Goal: Transaction & Acquisition: Purchase product/service

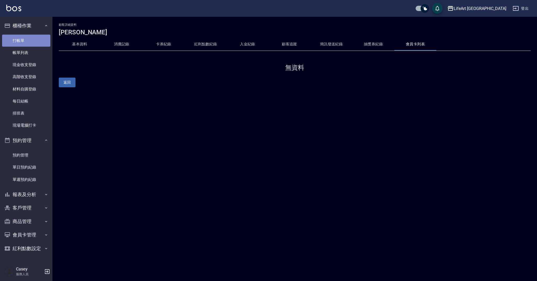
click at [27, 45] on link "打帳單" at bounding box center [26, 41] width 48 height 12
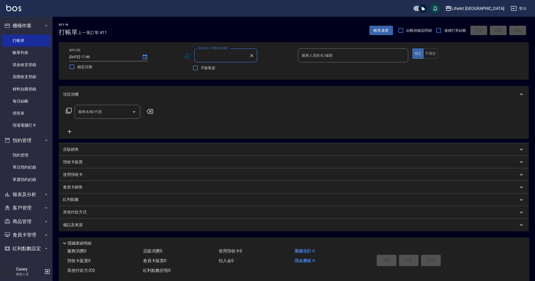
click at [212, 57] on input "顧客姓名/手機號碼/編號" at bounding box center [221, 55] width 50 height 9
click at [184, 55] on icon at bounding box center [188, 56] width 8 height 8
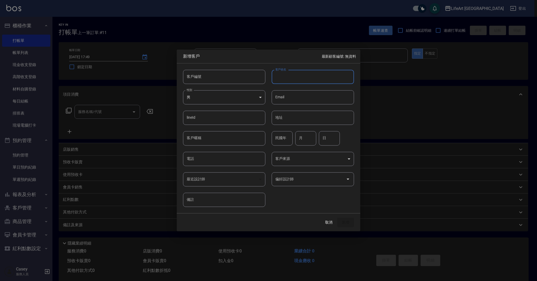
type input "c"
click at [301, 77] on input "黃" at bounding box center [313, 77] width 82 height 14
type input "黃穎音"
click at [215, 163] on input "電話" at bounding box center [224, 159] width 82 height 14
type input "０"
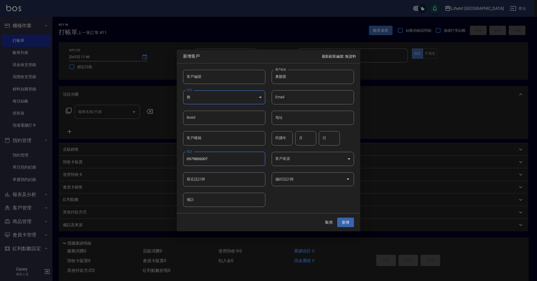
type input "0979806007"
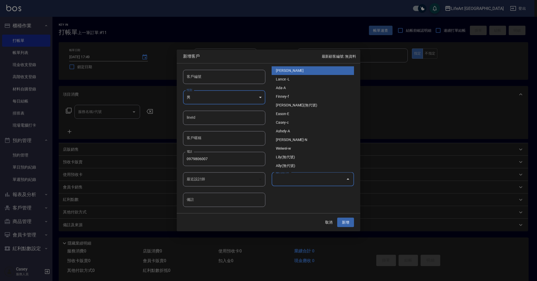
click at [324, 183] on input "偏好設計師" at bounding box center [309, 179] width 70 height 9
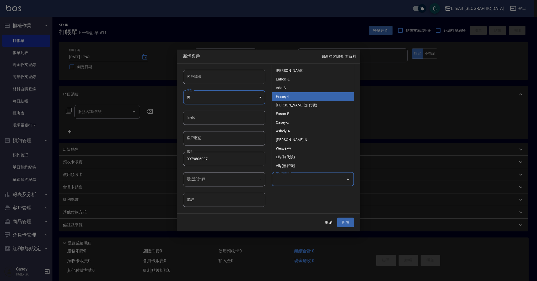
drag, startPoint x: 293, startPoint y: 97, endPoint x: 296, endPoint y: 101, distance: 4.7
click at [293, 97] on li "Finney-f" at bounding box center [313, 96] width 82 height 9
type input "[PERSON_NAME]"
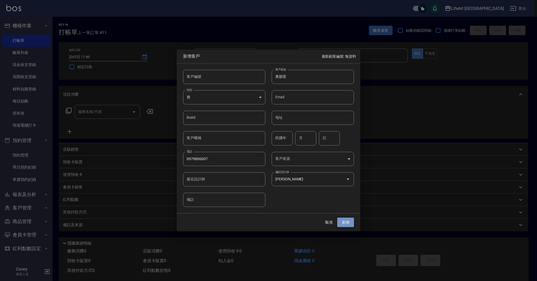
click at [348, 222] on button "新增" at bounding box center [345, 223] width 17 height 10
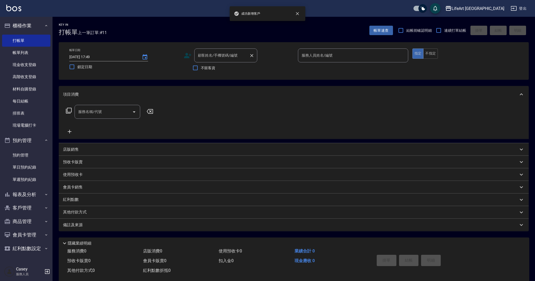
click at [240, 58] on input "顧客姓名/手機號碼/編號" at bounding box center [221, 55] width 50 height 9
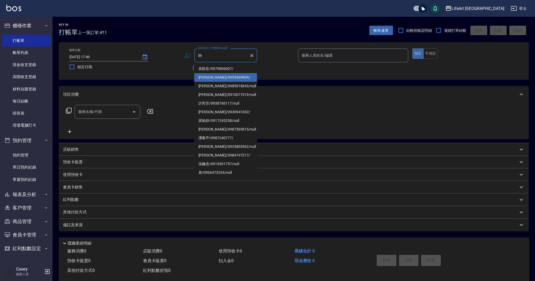
drag, startPoint x: 237, startPoint y: 65, endPoint x: 240, endPoint y: 76, distance: 11.1
click at [237, 65] on li "黃穎音/0979806007/" at bounding box center [225, 69] width 63 height 9
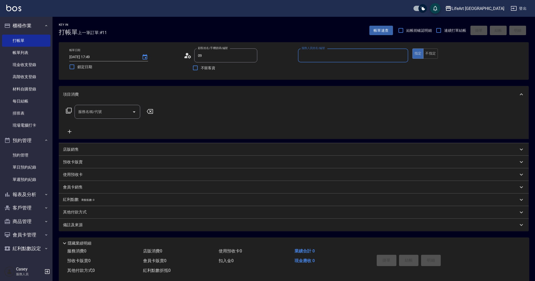
type input "黃穎音/0979806007/"
type input "Finney-f"
click at [319, 63] on p at bounding box center [353, 65] width 110 height 6
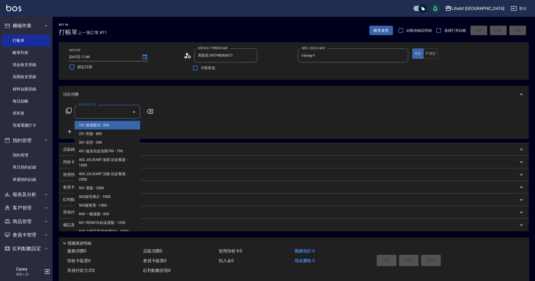
drag, startPoint x: 92, startPoint y: 116, endPoint x: 96, endPoint y: 123, distance: 8.7
click at [92, 116] on input "服務名稱/代號" at bounding box center [103, 111] width 53 height 9
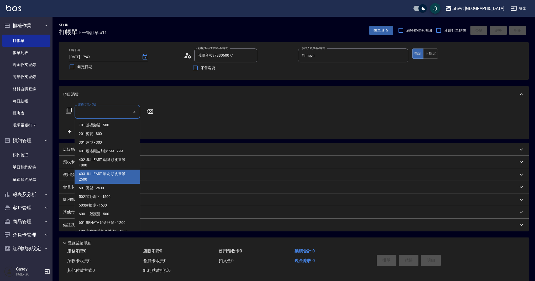
scroll to position [67, 0]
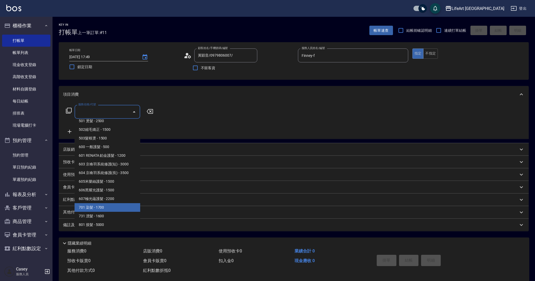
click at [110, 208] on span "701 染髮 - 1700" at bounding box center [107, 207] width 66 height 9
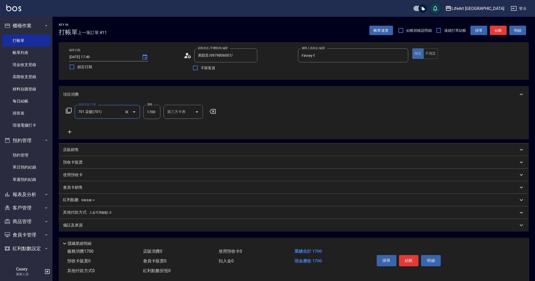
type input "701 染髮(701)"
click at [133, 223] on div "備註及來源" at bounding box center [290, 226] width 455 height 6
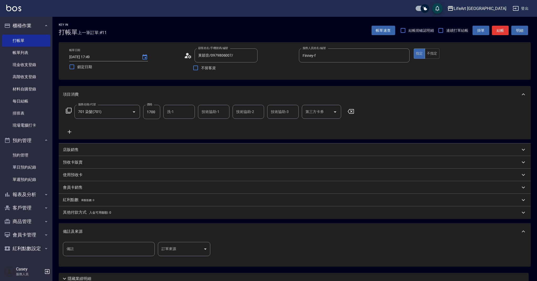
click at [195, 253] on body "LifeArt 蘆洲 登出 櫃檯作業 打帳單 帳單列表 現金收支登錄 高階收支登錄 材料自購登錄 每日結帳 排班表 現場電腦打卡 預約管理 預約管理 單日預約…" at bounding box center [268, 162] width 537 height 324
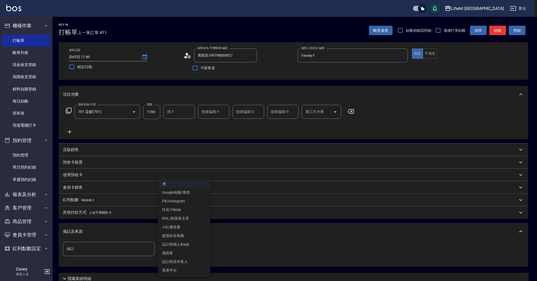
click at [185, 263] on li "設計師原本客人" at bounding box center [184, 262] width 52 height 9
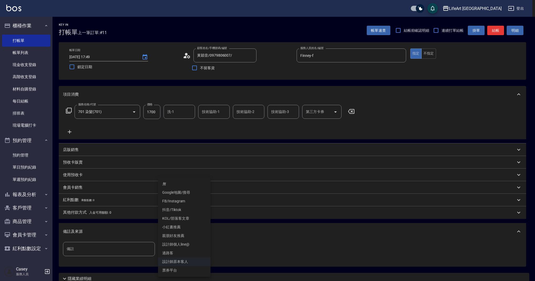
click at [189, 256] on body "LifeArt 蘆洲 登出 櫃檯作業 打帳單 帳單列表 現金收支登錄 高階收支登錄 材料自購登錄 每日結帳 排班表 現場電腦打卡 預約管理 預約管理 單日預約…" at bounding box center [267, 162] width 535 height 324
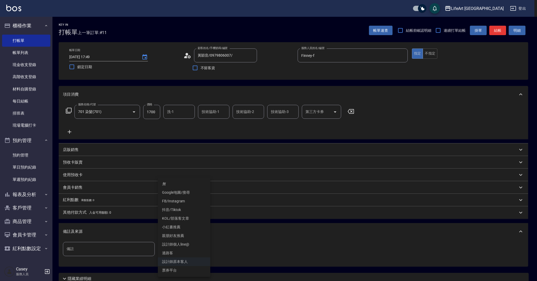
drag, startPoint x: 174, startPoint y: 200, endPoint x: 161, endPoint y: 205, distance: 14.2
click at [174, 200] on li "FB/Instagram" at bounding box center [184, 201] width 52 height 9
type input "FB/Instagram"
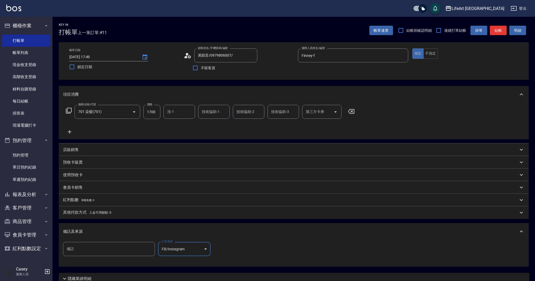
click at [157, 235] on div "備註及來源" at bounding box center [294, 231] width 470 height 17
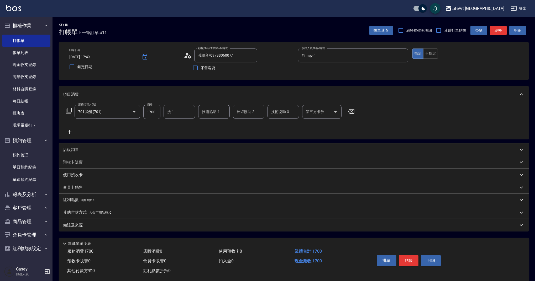
click at [79, 210] on p "其他付款方式 入金可用餘額: 0" at bounding box center [87, 213] width 48 height 6
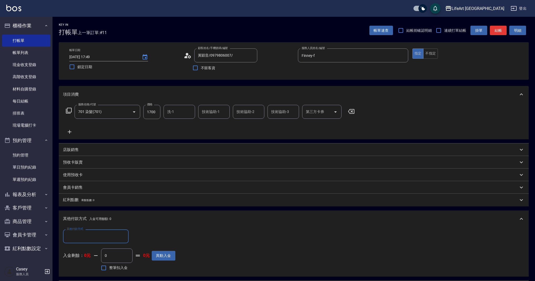
click at [86, 238] on input "其他付款方式" at bounding box center [95, 236] width 61 height 9
click at [81, 196] on span "轉帳" at bounding box center [96, 197] width 66 height 9
type input "轉帳"
click at [121, 237] on div "其他付款方式 轉帳 其他付款方式 轉帳金額 0 轉帳金額" at bounding box center [119, 237] width 112 height 14
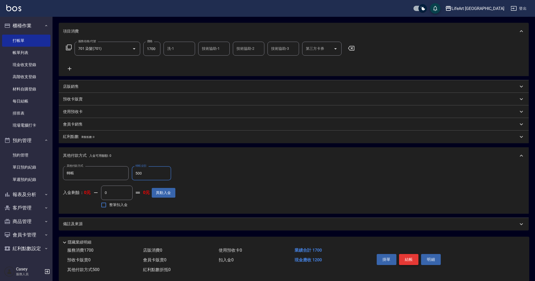
type input "500"
click at [417, 259] on button "結帳" at bounding box center [409, 259] width 20 height 11
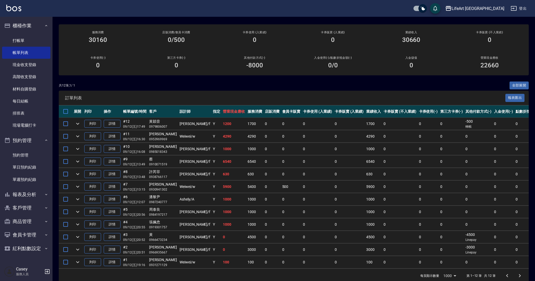
scroll to position [52, 0]
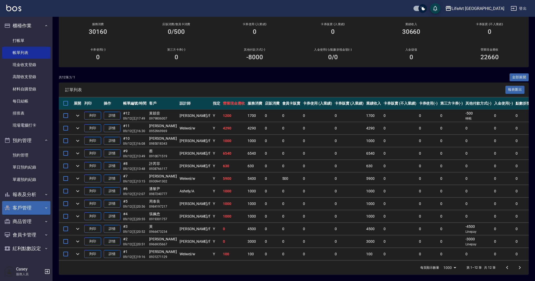
click at [33, 204] on button "客戶管理" at bounding box center [26, 208] width 48 height 14
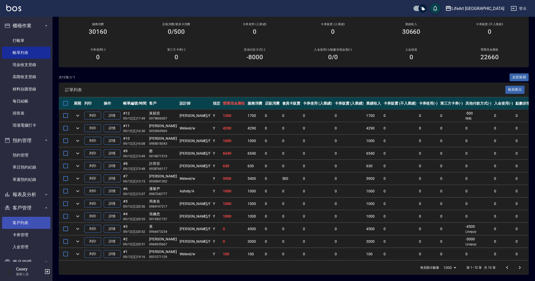
click at [35, 223] on link "客戶列表" at bounding box center [26, 223] width 48 height 12
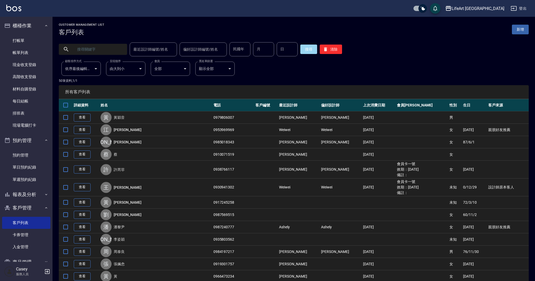
click at [112, 47] on input "text" at bounding box center [97, 49] width 49 height 14
click at [89, 49] on input "敏" at bounding box center [97, 49] width 49 height 14
type input "0"
type input "712490"
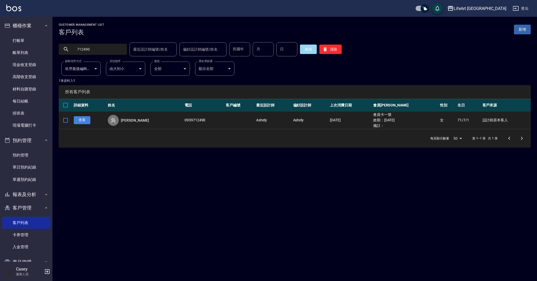
click at [84, 120] on link "查看" at bounding box center [82, 120] width 17 height 8
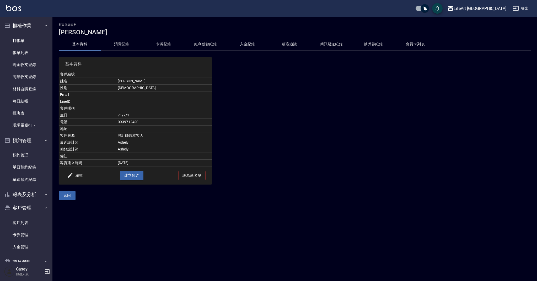
click at [129, 50] on button "消費記錄" at bounding box center [122, 44] width 42 height 13
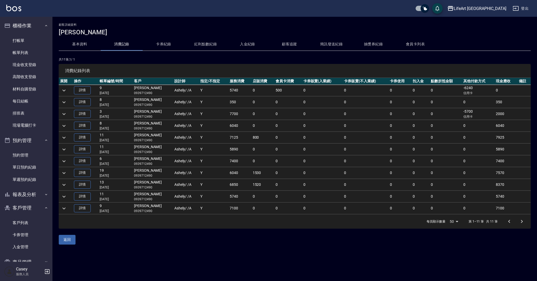
click at [63, 89] on icon "expand row" at bounding box center [64, 90] width 6 height 6
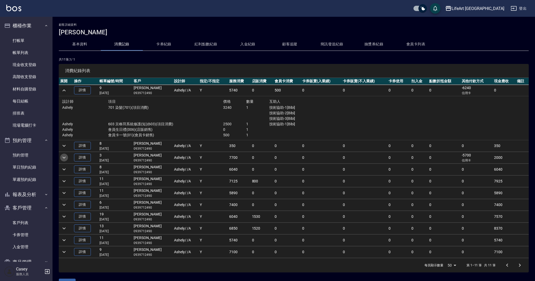
click at [65, 159] on icon "expand row" at bounding box center [64, 157] width 6 height 6
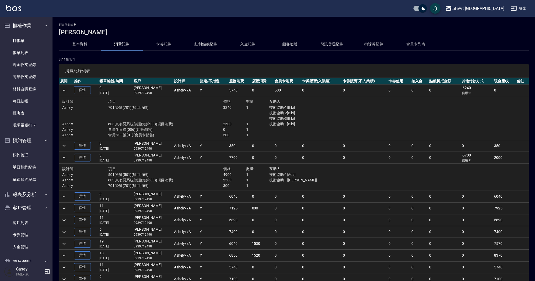
click at [147, 161] on p "0939712490" at bounding box center [153, 160] width 38 height 5
copy p "0939712490"
click at [27, 37] on link "打帳單" at bounding box center [26, 41] width 48 height 12
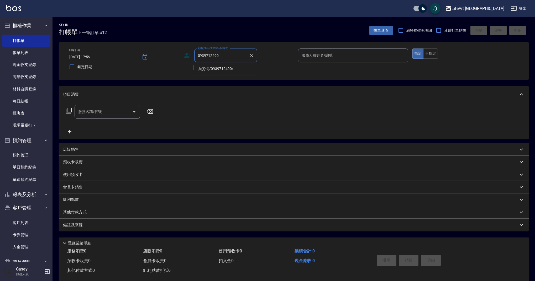
click at [234, 70] on li "吳旻恂/0939712490/" at bounding box center [225, 69] width 63 height 9
type input "吳旻恂/0939712490/"
type input "Ashely-A"
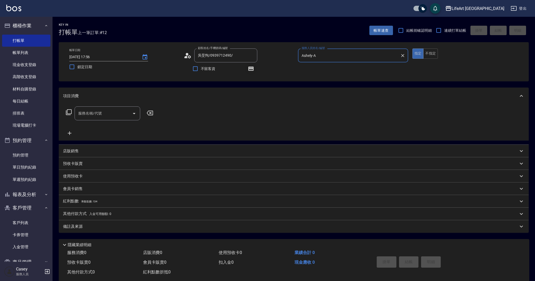
click at [249, 70] on icon "button" at bounding box center [251, 68] width 4 height 3
click at [250, 70] on icon "button" at bounding box center [251, 68] width 4 height 3
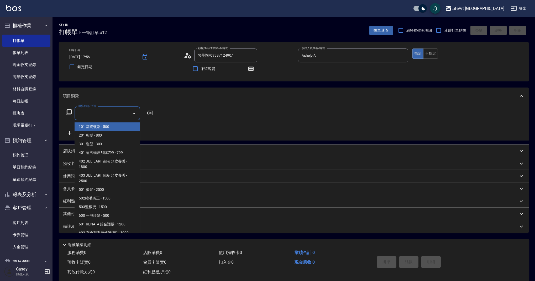
click at [111, 112] on input "服務名稱/代號" at bounding box center [103, 113] width 53 height 9
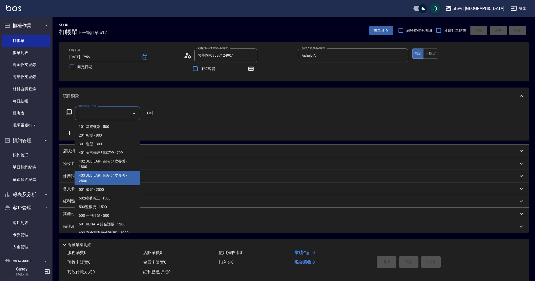
scroll to position [67, 0]
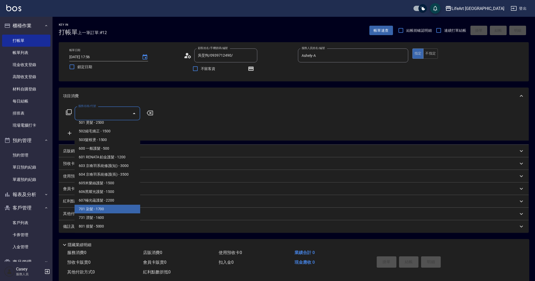
click at [105, 209] on span "701 染髮 - 1700" at bounding box center [107, 209] width 66 height 9
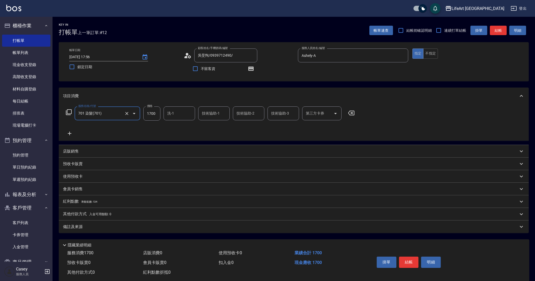
type input "701 染髮(701)"
click at [70, 134] on icon at bounding box center [70, 134] width 4 height 4
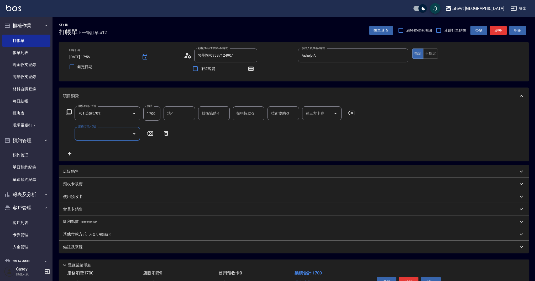
click at [85, 135] on input "服務名稱/代號" at bounding box center [103, 133] width 53 height 9
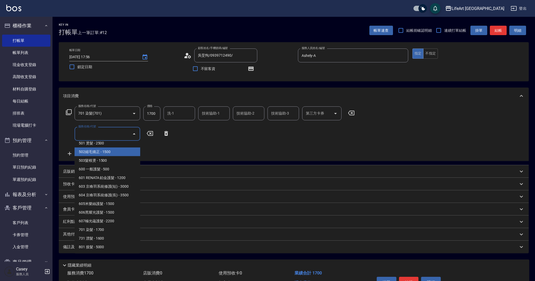
click at [119, 152] on span "502縮毛矯正 - 1500" at bounding box center [107, 152] width 66 height 9
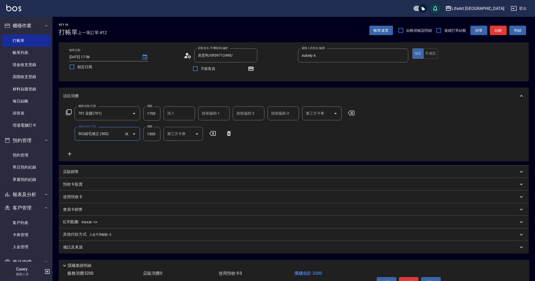
type input "502縮毛矯正 (502)"
click at [70, 153] on icon at bounding box center [69, 154] width 13 height 6
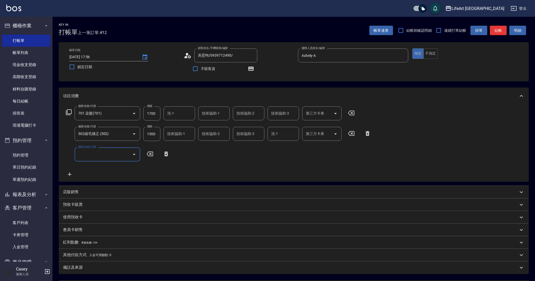
click at [100, 154] on input "服務名稱/代號" at bounding box center [103, 154] width 53 height 9
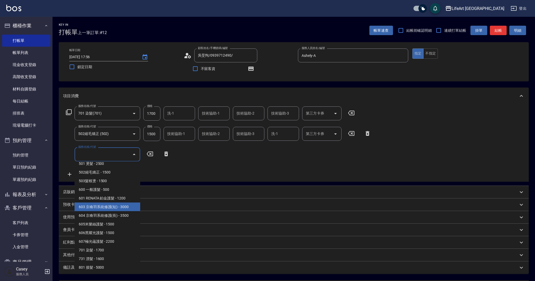
click at [126, 206] on span "603 京喚羽系統修護(短) - 3000" at bounding box center [107, 207] width 66 height 9
type input "603 京喚羽系統修護(短)(603)"
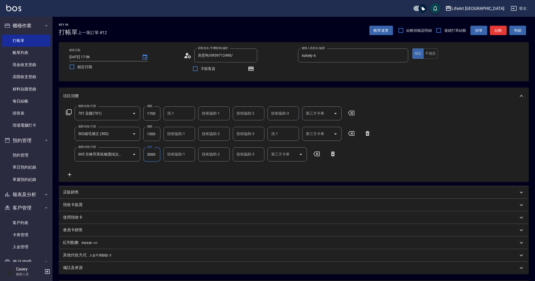
click at [155, 155] on input "3000" at bounding box center [151, 154] width 17 height 14
type input "2500"
click at [154, 133] on input "1500" at bounding box center [151, 134] width 17 height 14
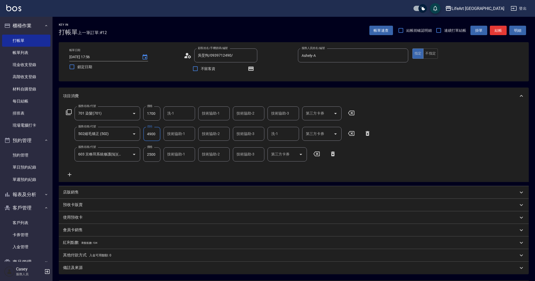
type input "4900"
click at [157, 114] on input "1700" at bounding box center [151, 113] width 17 height 14
type input "500"
click at [172, 167] on div "服務名稱/代號 701 染髮(701) 服務名稱/代號 價格 500 價格 洗-1 洗-1 技術協助-1 技術協助-1 技術協助-2 技術協助-2 技術協助-…" at bounding box center [218, 141] width 311 height 71
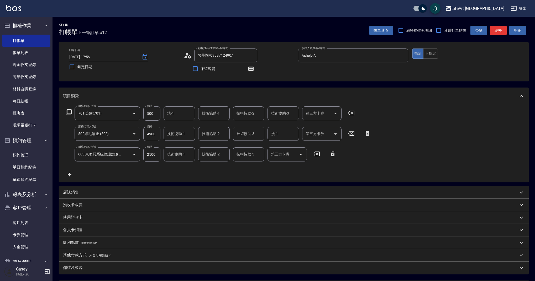
scroll to position [52, 0]
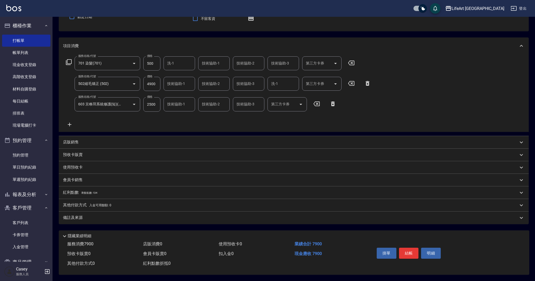
click at [221, 63] on input "技術協助-1" at bounding box center [213, 63] width 27 height 9
click at [220, 75] on div "Ada -A" at bounding box center [213, 76] width 31 height 9
type input "Ada-A"
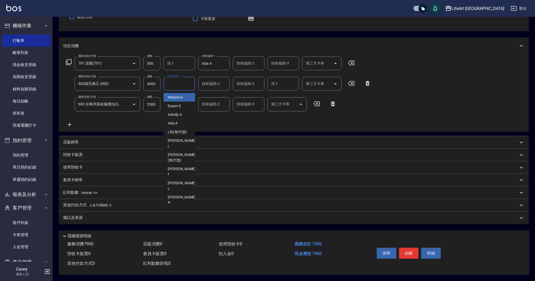
click at [184, 82] on input "技術協助-1" at bounding box center [179, 83] width 27 height 9
click at [184, 95] on div "Ada -A" at bounding box center [178, 97] width 31 height 9
type input "Ada-A"
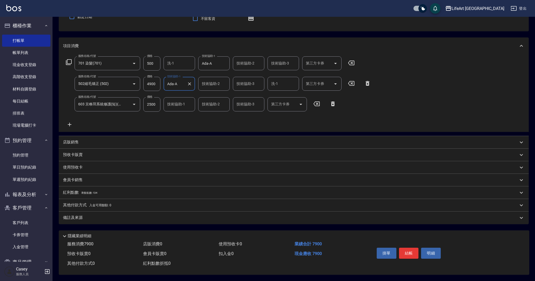
click at [215, 86] on input "技術協助-2" at bounding box center [213, 83] width 27 height 9
click at [214, 94] on div "Ada -A" at bounding box center [213, 97] width 31 height 9
type input "Ada-A"
click at [246, 83] on div "技術協助-3 技術協助-3" at bounding box center [248, 84] width 31 height 14
type input "ad"
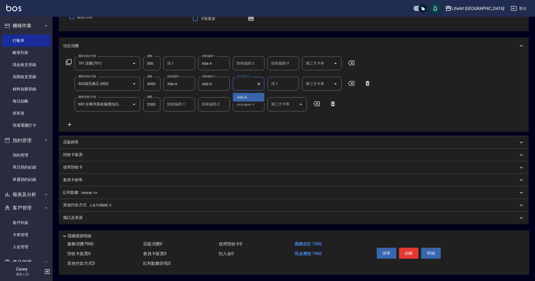
drag, startPoint x: 225, startPoint y: 99, endPoint x: 239, endPoint y: 97, distance: 15.1
click at [225, 100] on input "技術協助-2" at bounding box center [213, 104] width 27 height 9
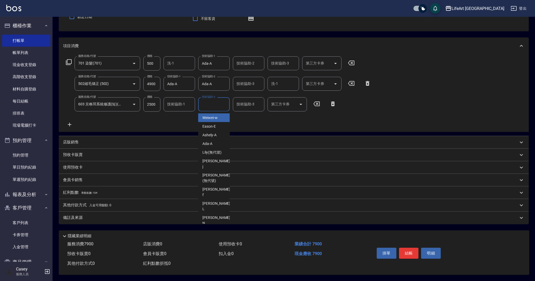
drag, startPoint x: 251, startPoint y: 83, endPoint x: 250, endPoint y: 86, distance: 3.0
click at [250, 83] on input "技術協助-3" at bounding box center [248, 83] width 27 height 9
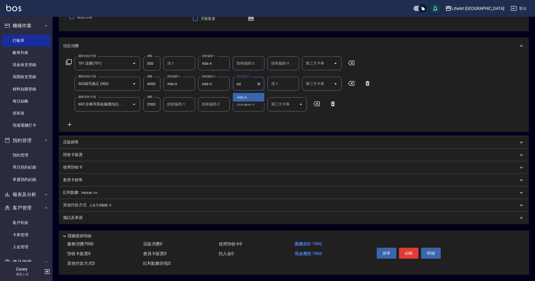
click at [249, 93] on div "Ada -A" at bounding box center [248, 97] width 31 height 9
type input "Ada-A"
click at [193, 100] on div "技術協助-1" at bounding box center [178, 104] width 31 height 14
click at [191, 114] on div "Ada -A" at bounding box center [178, 118] width 31 height 9
type input "Ada-A"
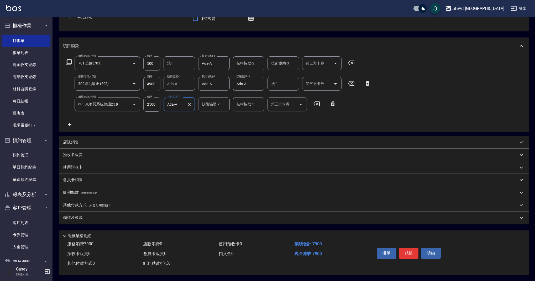
click at [94, 191] on span "剩餘點數: 134" at bounding box center [89, 192] width 16 height 3
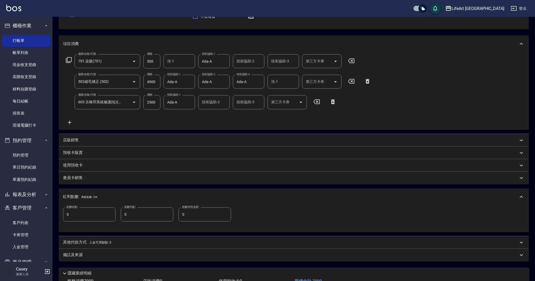
click at [100, 213] on input "0" at bounding box center [89, 214] width 52 height 14
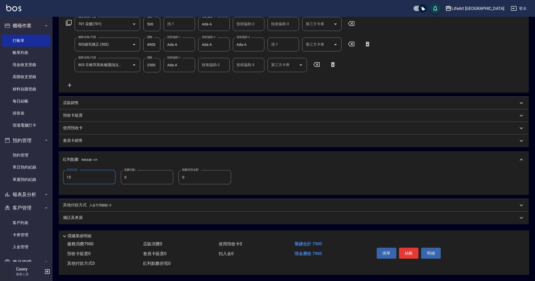
type input "15"
click at [105, 199] on div "其他付款方式 入金可用餘額: 0" at bounding box center [294, 205] width 470 height 13
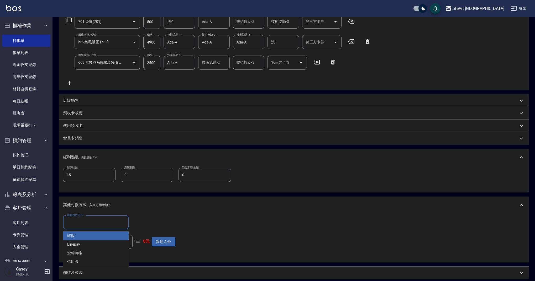
click at [105, 223] on input "其他付款方式" at bounding box center [95, 222] width 61 height 9
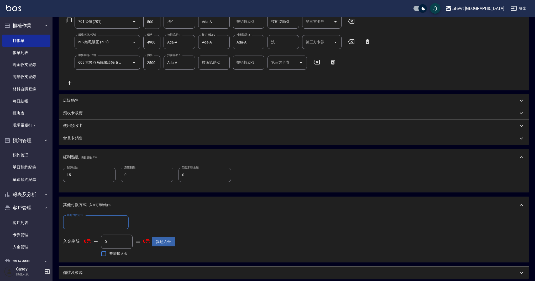
click at [105, 225] on input "其他付款方式" at bounding box center [95, 222] width 61 height 9
drag, startPoint x: 99, startPoint y: 260, endPoint x: 139, endPoint y: 250, distance: 41.7
click at [99, 260] on span "信用卡" at bounding box center [96, 262] width 66 height 9
type input "信用卡"
click at [151, 223] on input "0" at bounding box center [151, 223] width 39 height 14
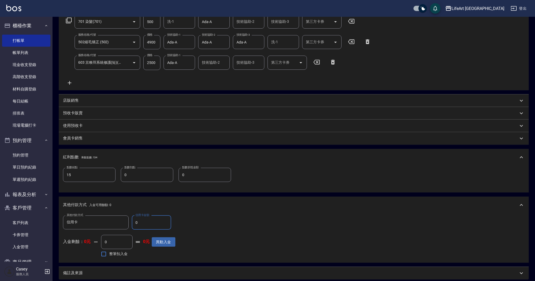
click at [151, 223] on input "0" at bounding box center [151, 223] width 39 height 14
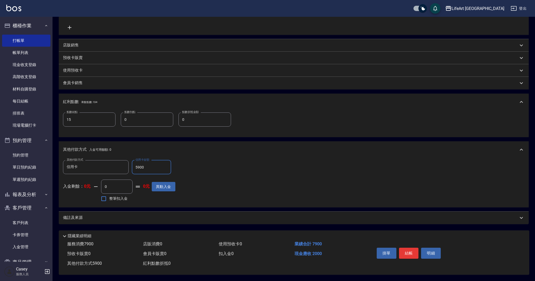
type input "5900"
click at [125, 218] on div "備註及來源" at bounding box center [290, 218] width 455 height 6
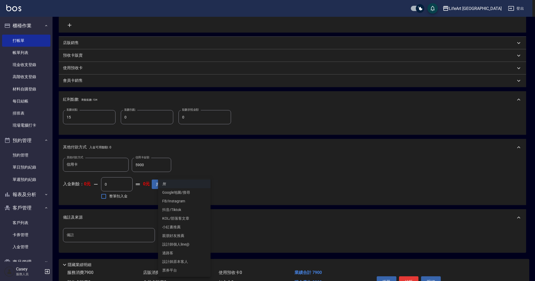
click at [182, 233] on body "LifeArt 蘆洲 登出 櫃檯作業 打帳單 帳單列表 現金收支登錄 高階收支登錄 材料自購登錄 每日結帳 排班表 現場電腦打卡 預約管理 預約管理 單日預約…" at bounding box center [267, 79] width 535 height 459
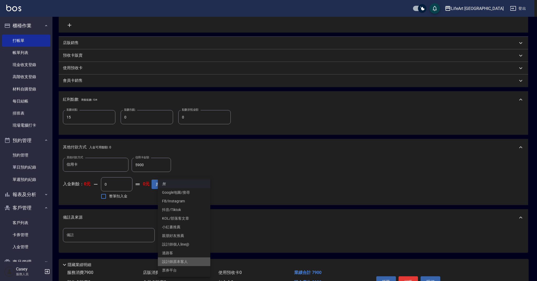
click at [190, 261] on li "設計師原本客人" at bounding box center [184, 262] width 52 height 9
type input "設計師原本客人"
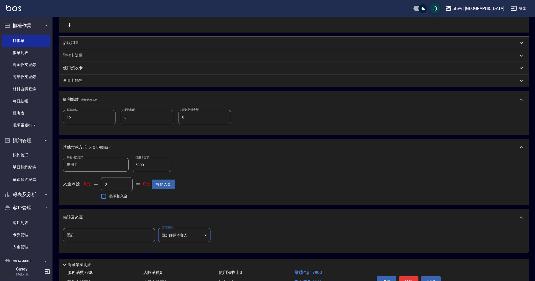
scroll to position [180, 0]
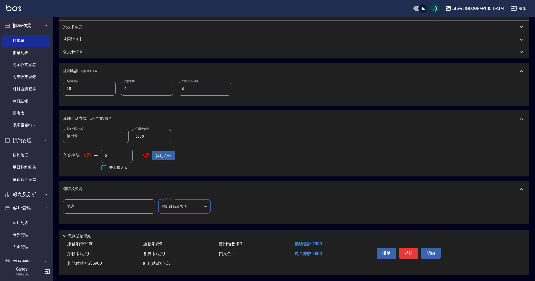
click at [405, 253] on button "結帳" at bounding box center [409, 253] width 20 height 11
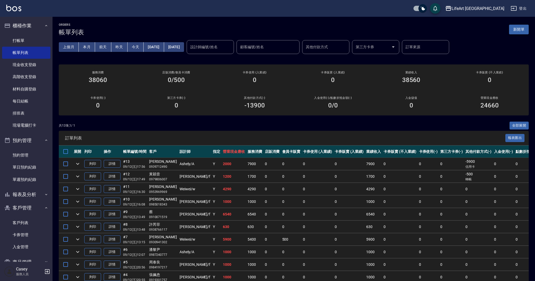
click at [519, 28] on button "新開單" at bounding box center [519, 30] width 20 height 10
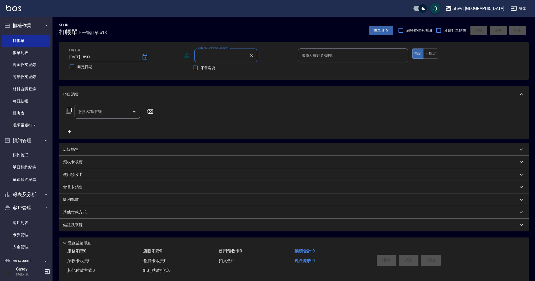
click at [229, 54] on input "顧客姓名/手機號碼/編號" at bounding box center [221, 55] width 50 height 9
click at [224, 68] on li "[PERSON_NAME]/0935803562/null" at bounding box center [225, 69] width 63 height 9
type input "[PERSON_NAME]/0935803562/null"
click at [185, 58] on icon at bounding box center [188, 56] width 8 height 8
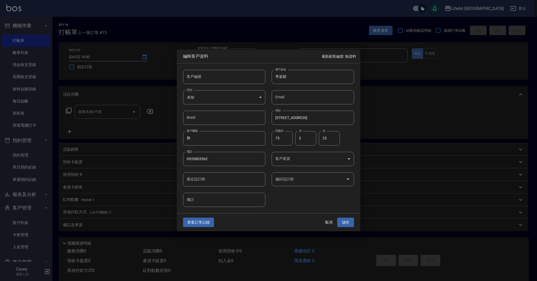
click at [295, 157] on body "LifeArt 蘆洲 登出 櫃檯作業 打帳單 帳單列表 現金收支登錄 高階收支登錄 材料自購登錄 每日結帳 排班表 現場電腦打卡 預約管理 預約管理 單日預約…" at bounding box center [268, 144] width 537 height 288
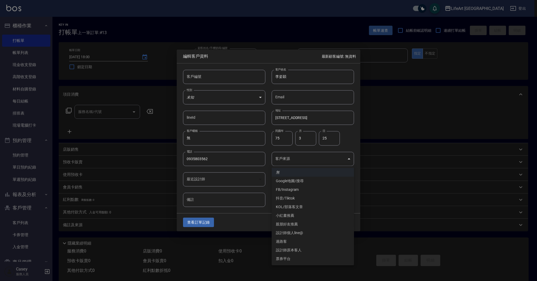
click at [296, 188] on li "FB/Instagram" at bounding box center [313, 189] width 82 height 9
type input "FB/Instagram"
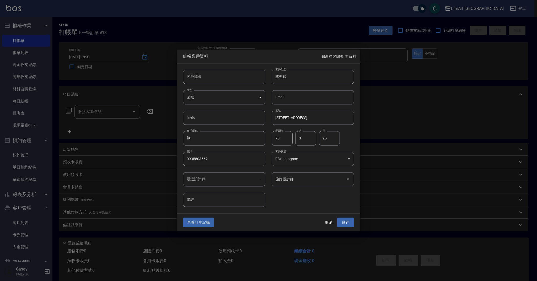
click at [319, 185] on div "偏好設計師" at bounding box center [313, 179] width 82 height 14
click at [315, 178] on input "偏好設計師" at bounding box center [309, 179] width 70 height 9
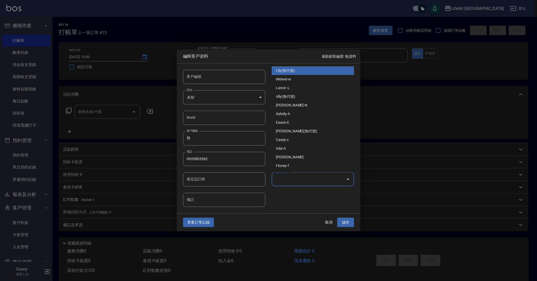
click at [315, 179] on input "偏好設計師" at bounding box center [309, 179] width 70 height 9
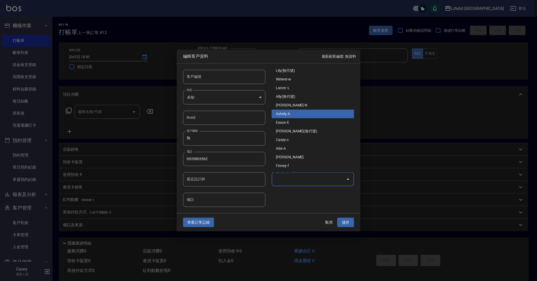
click at [293, 114] on li "Ashely-A" at bounding box center [313, 114] width 82 height 9
type input "Ashely"
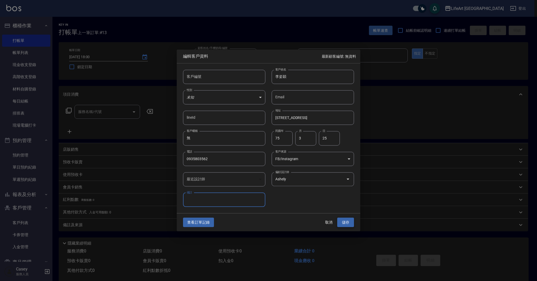
click at [349, 223] on button "儲存" at bounding box center [345, 223] width 17 height 10
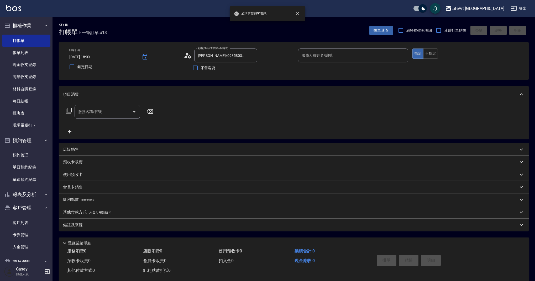
click at [364, 58] on input "服務人員姓名/編號" at bounding box center [352, 55] width 105 height 9
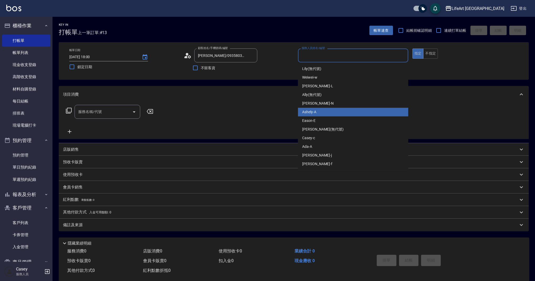
click at [340, 113] on div "Ashely -A" at bounding box center [353, 112] width 110 height 9
type input "Ashely-A"
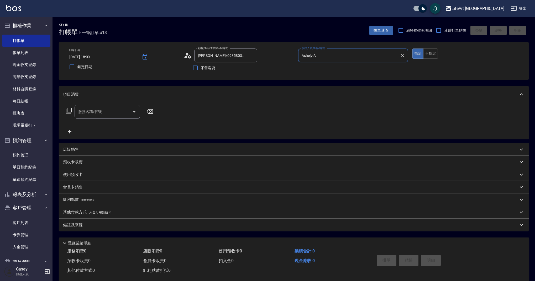
click at [98, 116] on input "服務名稱/代號" at bounding box center [103, 111] width 53 height 9
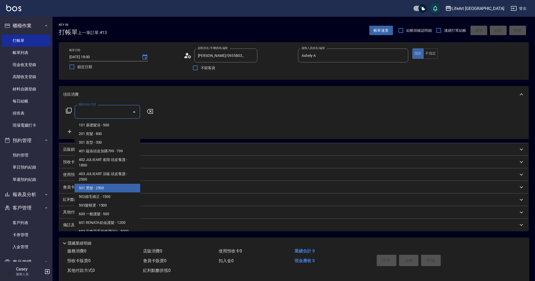
scroll to position [67, 0]
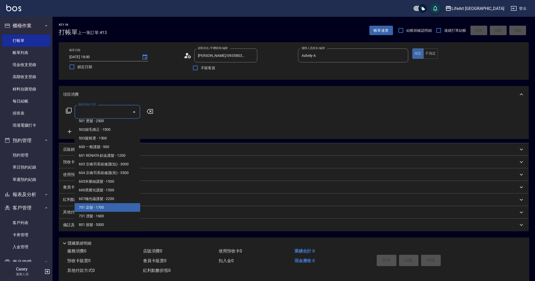
click at [125, 210] on span "701 染髮 - 1700" at bounding box center [107, 207] width 66 height 9
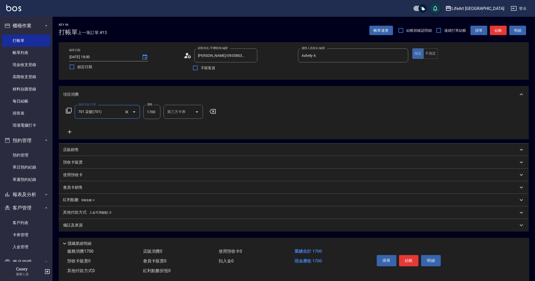
type input "701 染髮(701)"
click at [68, 133] on icon at bounding box center [69, 132] width 13 height 6
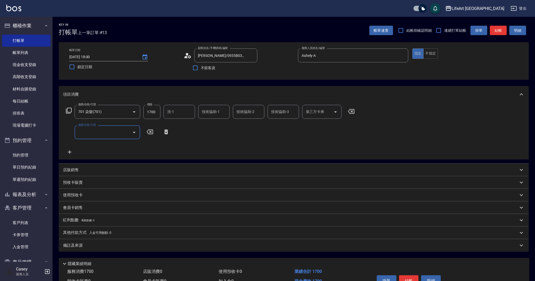
click at [86, 134] on input "服務名稱/代號" at bounding box center [103, 132] width 53 height 9
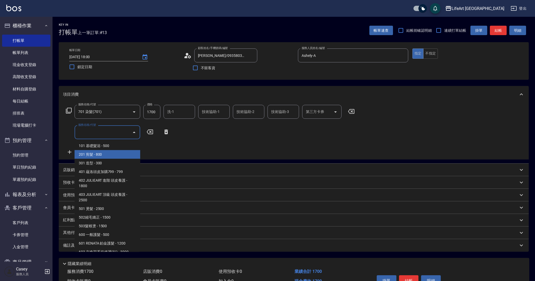
click at [116, 154] on span "201 剪髮 - 800" at bounding box center [107, 154] width 66 height 9
type input "201 剪髮(201)"
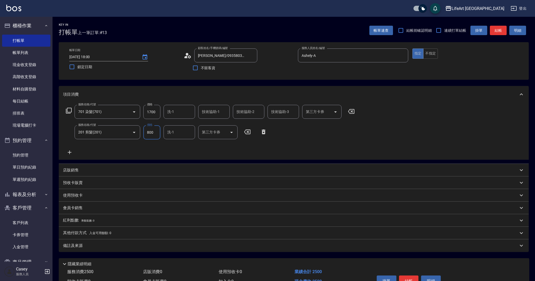
click at [158, 111] on input "1700" at bounding box center [151, 112] width 17 height 14
type input "2100"
click at [158, 134] on input "800" at bounding box center [151, 132] width 17 height 14
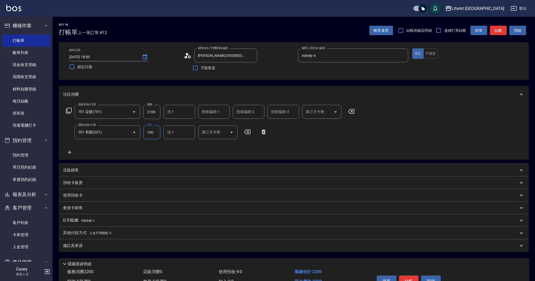
type input "100"
click at [156, 114] on input "2100" at bounding box center [151, 112] width 17 height 14
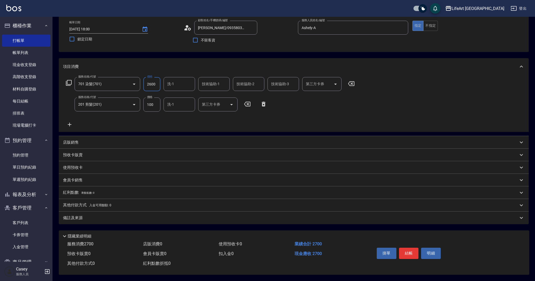
type input "2600"
click at [207, 84] on input "技術協助-1" at bounding box center [213, 83] width 27 height 9
click at [211, 95] on span "Lily (無代號)" at bounding box center [211, 98] width 19 height 6
type input "Lily(無代號)"
click at [222, 85] on button "Clear" at bounding box center [223, 84] width 7 height 7
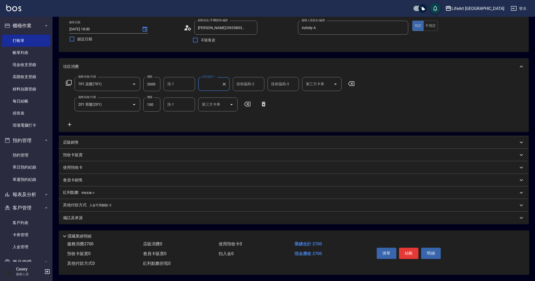
click at [219, 85] on input "技術協助-1" at bounding box center [209, 83] width 19 height 9
click at [214, 83] on input "ac" at bounding box center [209, 83] width 19 height 9
click at [215, 95] on span "Casey -c" at bounding box center [208, 98] width 13 height 6
type input "Casey-c"
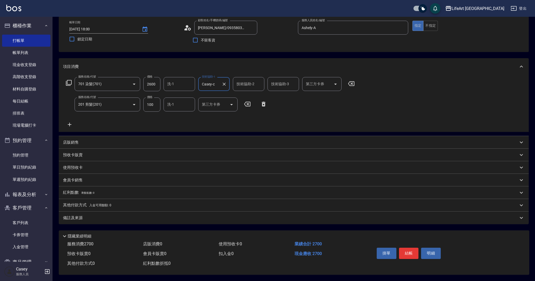
drag, startPoint x: 241, startPoint y: 82, endPoint x: 240, endPoint y: 84, distance: 3.1
click at [241, 81] on div "技術協助-2 技術協助-2" at bounding box center [248, 84] width 31 height 14
click at [243, 97] on span "Casey -c" at bounding box center [243, 98] width 13 height 6
type input "Casey-c"
click at [113, 212] on div "備註及來源" at bounding box center [294, 218] width 470 height 13
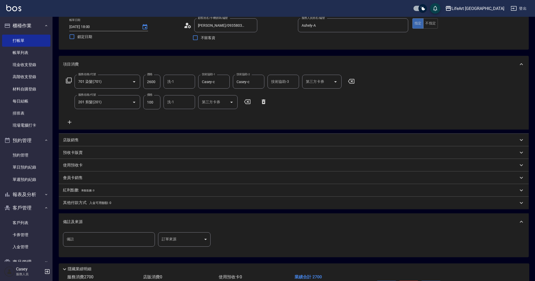
drag, startPoint x: 173, startPoint y: 231, endPoint x: 176, endPoint y: 238, distance: 8.3
click at [173, 231] on div "備註 備註 訂單來源 ​ 訂單來源" at bounding box center [294, 243] width 470 height 27
click at [176, 238] on body "LifeArt 蘆洲 登出 櫃檯作業 打帳單 帳單列表 現金收支登錄 高階收支登錄 材料自購登錄 每日結帳 排班表 現場電腦打卡 預約管理 預約管理 單日預約…" at bounding box center [267, 142] width 535 height 344
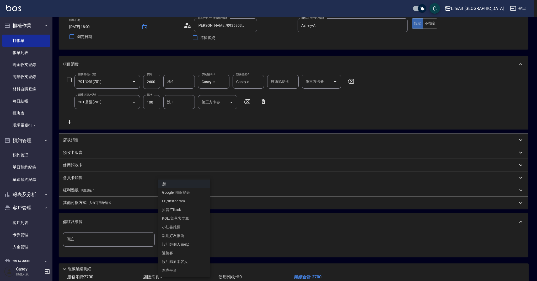
click at [183, 199] on li "FB/Instagram" at bounding box center [184, 201] width 52 height 9
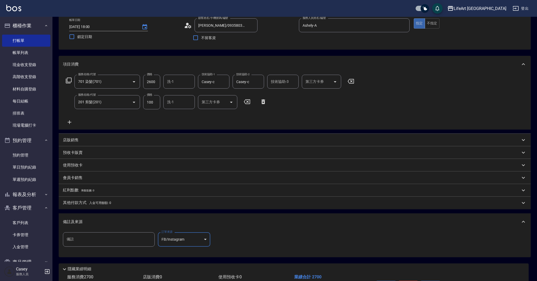
type input "FB/Instagram"
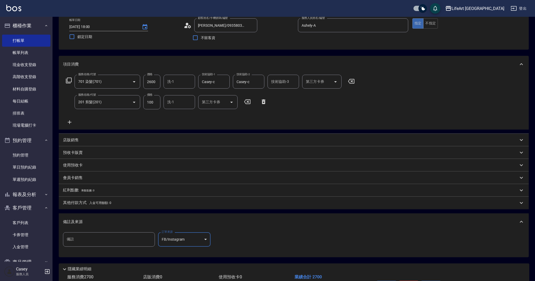
scroll to position [65, 0]
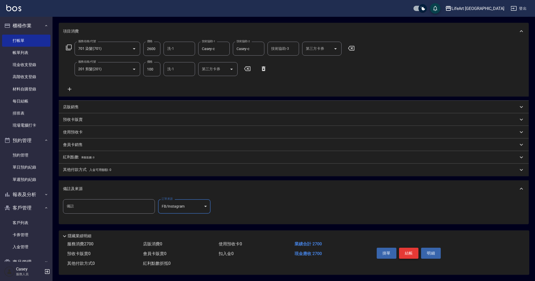
click at [409, 251] on button "結帳" at bounding box center [409, 253] width 20 height 11
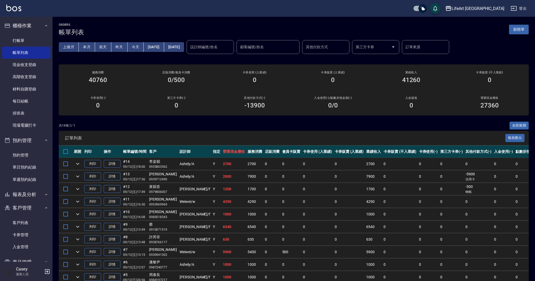
click at [522, 28] on button "新開單" at bounding box center [519, 30] width 20 height 10
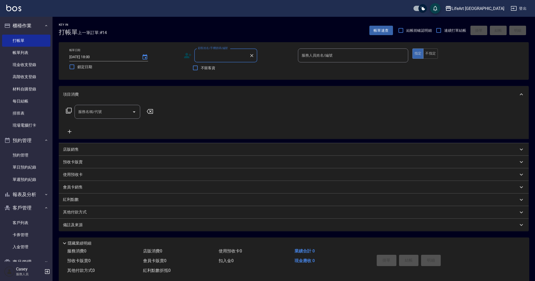
click at [225, 58] on input "顧客姓名/手機號碼/編號" at bounding box center [221, 55] width 50 height 9
click at [231, 68] on li "謝佩蓉/0916695885/" at bounding box center [225, 69] width 63 height 9
type input "謝佩蓉/0916695885/"
type input "Ashely-A"
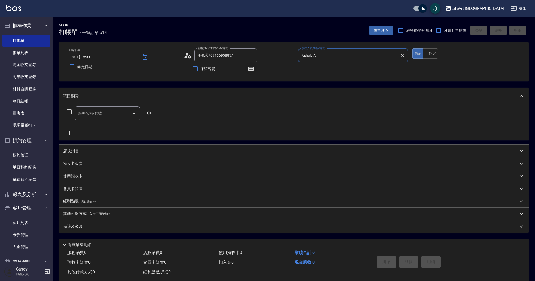
click at [251, 69] on icon "button" at bounding box center [251, 68] width 4 height 3
click at [252, 70] on icon "button" at bounding box center [251, 68] width 4 height 3
click at [110, 113] on input "服務名稱/代號" at bounding box center [103, 113] width 53 height 9
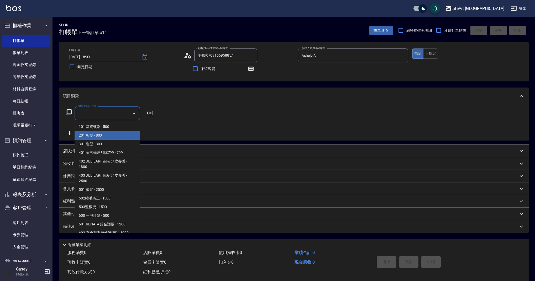
click at [110, 133] on span "201 剪髮 - 800" at bounding box center [107, 135] width 66 height 9
type input "201 剪髮(201)"
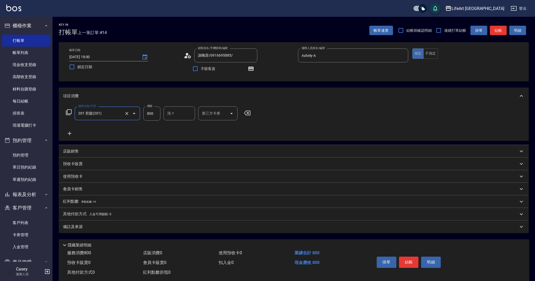
click at [154, 112] on input "800" at bounding box center [151, 113] width 17 height 14
type input "1000"
click at [178, 115] on input "洗-1" at bounding box center [179, 113] width 27 height 9
click at [180, 129] on div "Casey -c" at bounding box center [178, 126] width 31 height 9
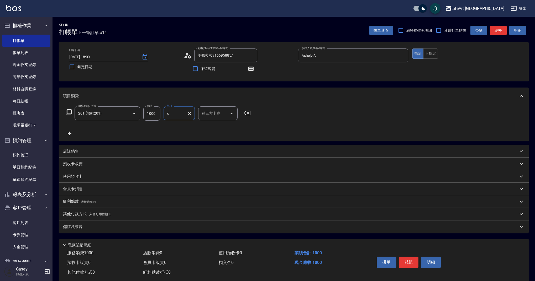
type input "Casey-c"
click at [116, 228] on div "備註及來源" at bounding box center [290, 227] width 455 height 6
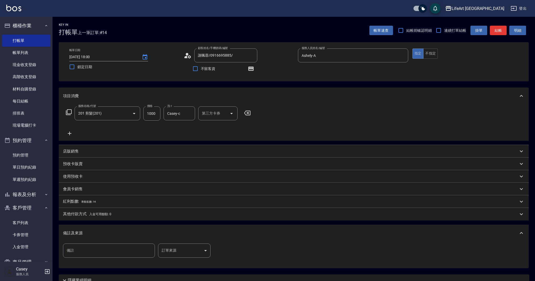
click at [181, 251] on body "LifeArt 蘆洲 登出 櫃檯作業 打帳單 帳單列表 現金收支登錄 高階收支登錄 材料自購登錄 每日結帳 排班表 現場電腦打卡 預約管理 預約管理 單日預約…" at bounding box center [267, 162] width 535 height 325
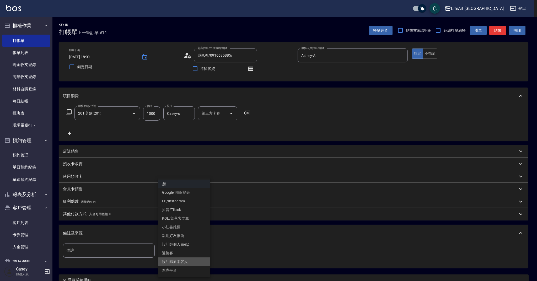
click at [185, 263] on li "設計師原本客人" at bounding box center [184, 262] width 52 height 9
type input "設計師原本客人"
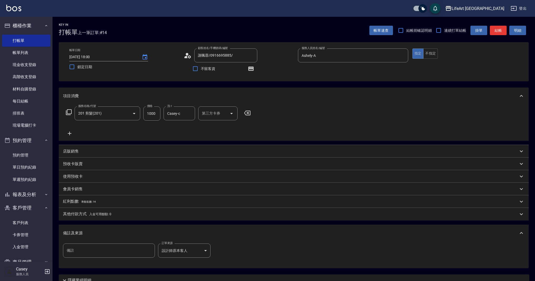
click at [102, 201] on div "紅利點數 剩餘點數: 14" at bounding box center [290, 202] width 455 height 6
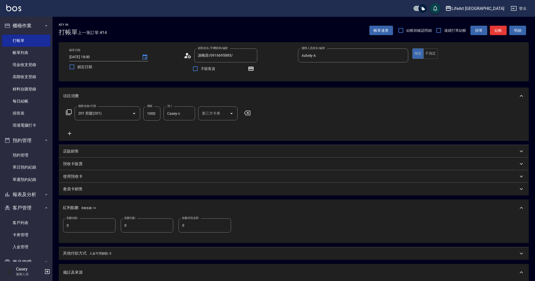
click at [95, 223] on input "0" at bounding box center [89, 225] width 52 height 14
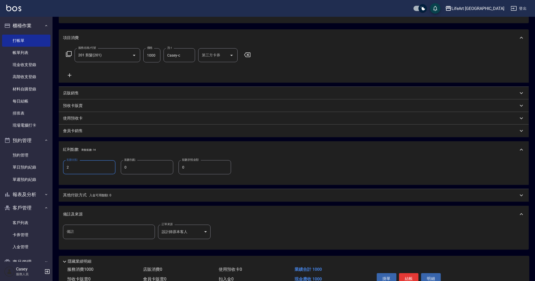
scroll to position [78, 0]
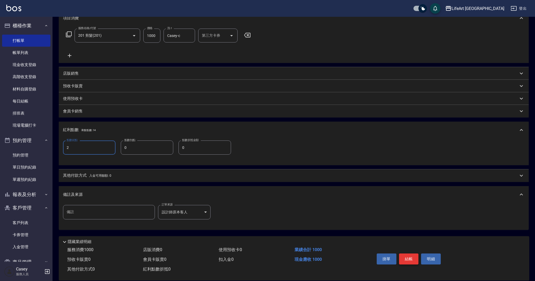
type input "2"
click at [407, 261] on button "結帳" at bounding box center [409, 259] width 20 height 11
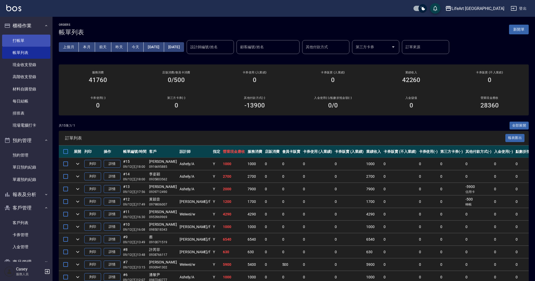
click at [34, 39] on link "打帳單" at bounding box center [26, 41] width 48 height 12
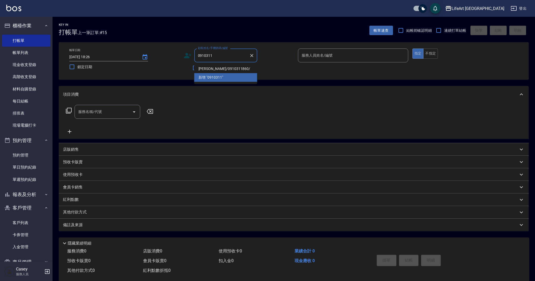
click at [228, 68] on li "[PERSON_NAME]/0910311860/" at bounding box center [225, 69] width 63 height 9
type input "[PERSON_NAME]/0910311860/"
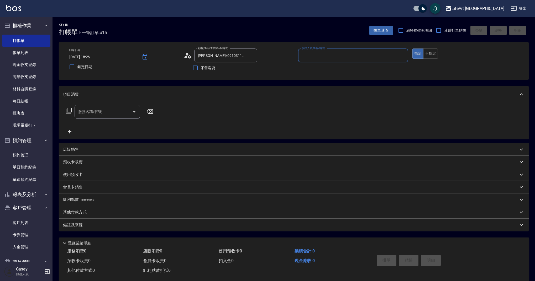
type input "Ashely-A"
click at [188, 57] on icon at bounding box center [188, 56] width 8 height 8
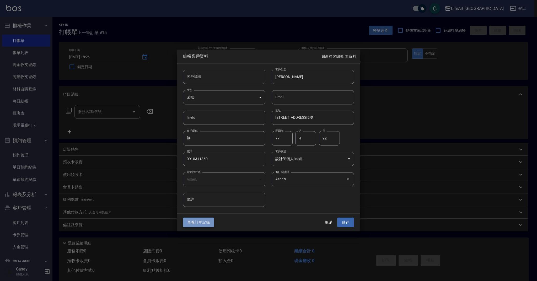
click at [202, 220] on button "查看訂單記錄" at bounding box center [198, 223] width 31 height 10
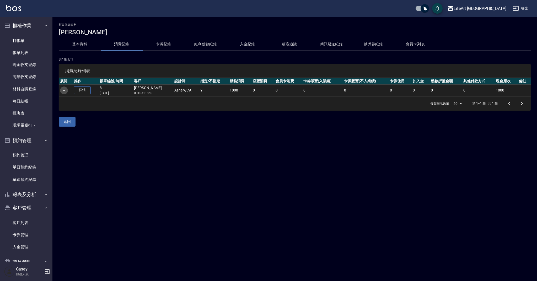
click at [64, 90] on icon "expand row" at bounding box center [64, 90] width 6 height 6
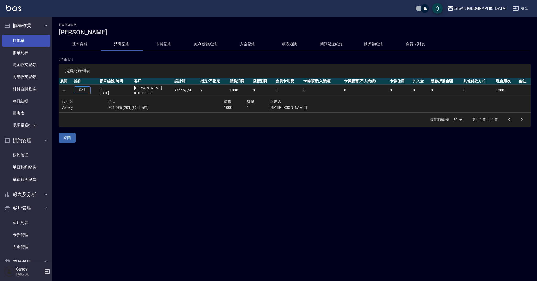
click at [38, 42] on link "打帳單" at bounding box center [26, 41] width 48 height 12
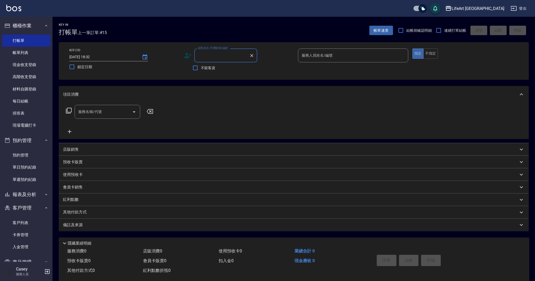
click at [205, 58] on input "顧客姓名/手機號碼/編號" at bounding box center [221, 55] width 50 height 9
click at [204, 76] on li "[PERSON_NAME]/0970317391/" at bounding box center [225, 77] width 63 height 9
type input "[PERSON_NAME]/0970317391/"
type input "Weiwei-w"
click at [85, 112] on div "服務名稱/代號 服務名稱/代號" at bounding box center [107, 112] width 66 height 14
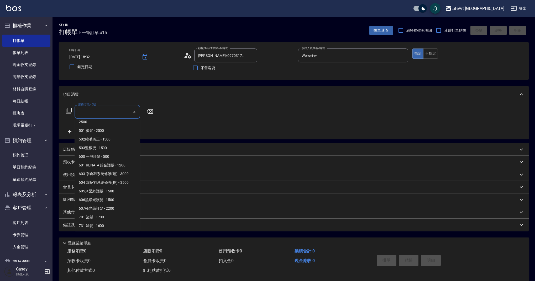
scroll to position [66, 0]
click at [103, 211] on span "701 染髮 - 1700" at bounding box center [107, 209] width 66 height 9
type input "701 染髮(701)"
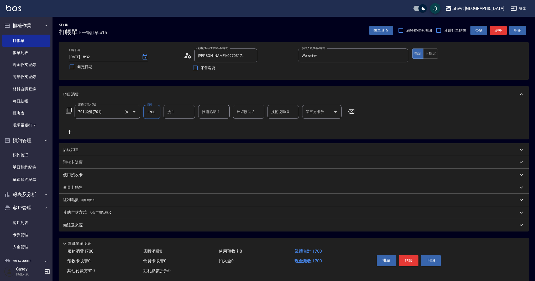
drag, startPoint x: 157, startPoint y: 111, endPoint x: 138, endPoint y: 110, distance: 18.1
click at [138, 110] on div "服務名稱/代號 701 染髮(701) 服務名稱/代號 價格 1700 價格 洗-1 洗-1 技術協助-1 技術協助-1 技術協助-2 技術協助-2 技術協助…" at bounding box center [210, 112] width 295 height 14
type input "3040"
click at [73, 188] on p "會員卡銷售" at bounding box center [73, 188] width 20 height 6
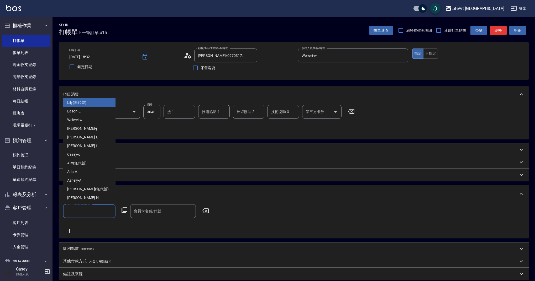
click at [88, 215] on input "服務人員姓名/編號" at bounding box center [89, 211] width 48 height 9
click at [83, 123] on div "Weiwei -w" at bounding box center [89, 120] width 52 height 9
type input "Weiwei-w"
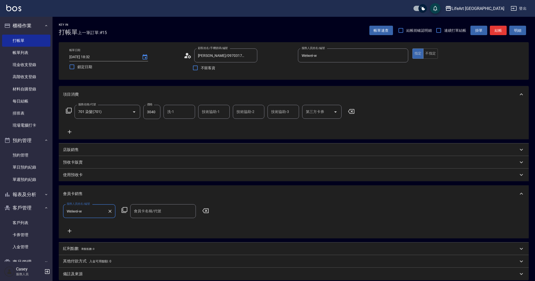
click at [145, 210] on input "會員卡名稱/代號" at bounding box center [162, 211] width 61 height 9
click at [141, 224] on span "會員卡一號 - 01" at bounding box center [163, 225] width 66 height 9
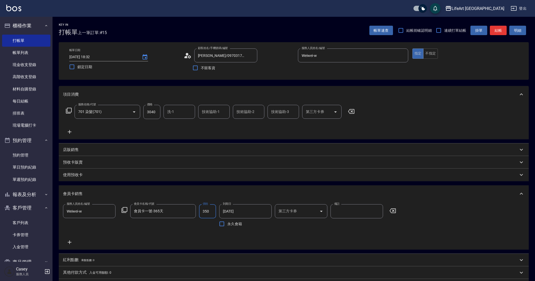
type input "會員卡一號-365天"
type input "500"
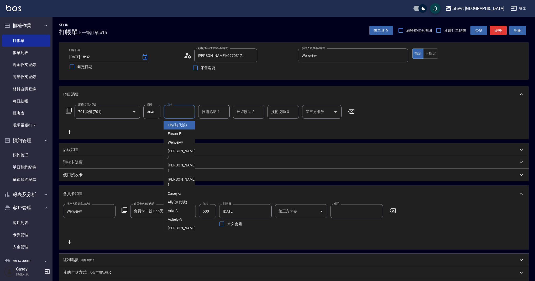
click at [173, 116] on input "洗-1" at bounding box center [179, 111] width 27 height 9
click at [208, 110] on div "技術協助-1 技術協助-1" at bounding box center [213, 112] width 31 height 14
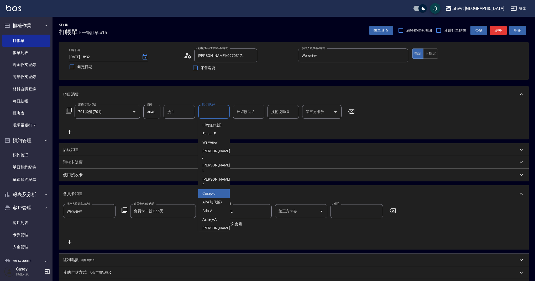
click at [212, 189] on div "Casey -c" at bounding box center [213, 193] width 31 height 9
type input "Casey-c"
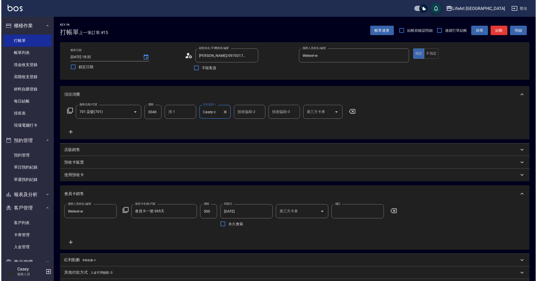
scroll to position [70, 0]
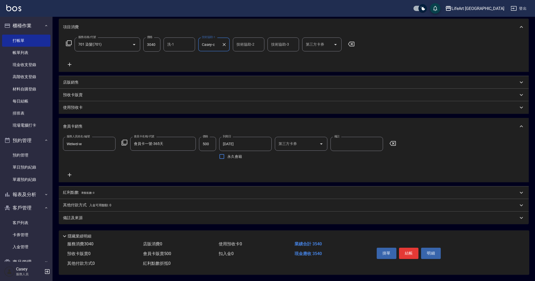
click at [76, 192] on p "紅利點數 剩餘點數: 0" at bounding box center [78, 193] width 31 height 6
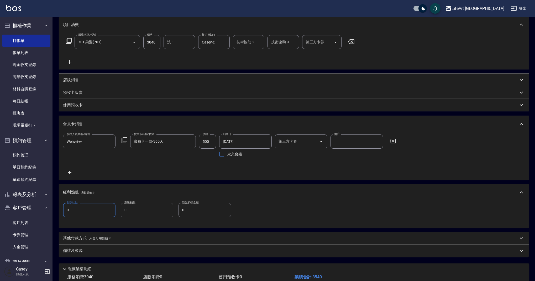
drag, startPoint x: 71, startPoint y: 212, endPoint x: 63, endPoint y: 211, distance: 8.2
click at [63, 211] on input "0" at bounding box center [89, 210] width 52 height 14
type input "6"
click at [90, 253] on div "備註及來源" at bounding box center [290, 251] width 455 height 6
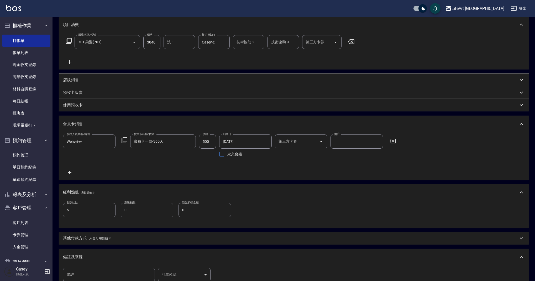
click at [196, 274] on body "LifeArt 蘆洲 登出 櫃檯作業 打帳單 帳單列表 現金收支登錄 高階收支登錄 材料自購登錄 每日結帳 排班表 現場電腦打卡 預約管理 預約管理 單日預約…" at bounding box center [267, 139] width 535 height 419
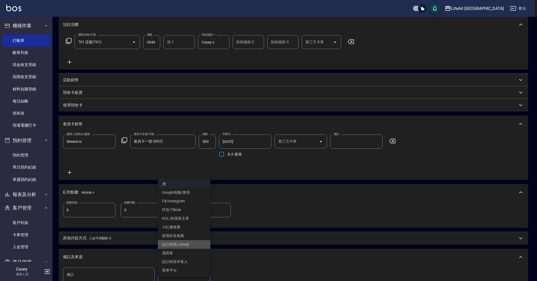
click at [190, 245] on li "設計師個人line@" at bounding box center [184, 244] width 52 height 9
type input "設計師個人line@"
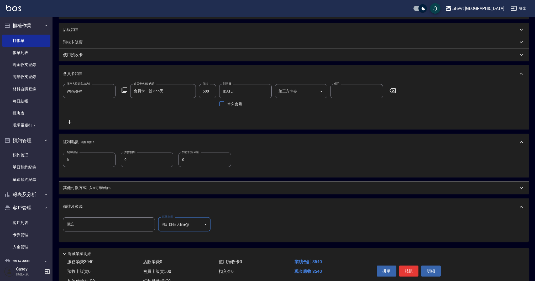
scroll to position [140, 0]
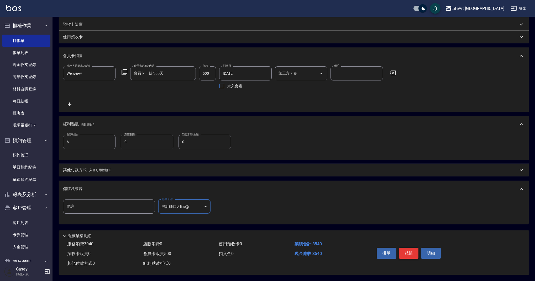
click at [413, 252] on button "結帳" at bounding box center [409, 253] width 20 height 11
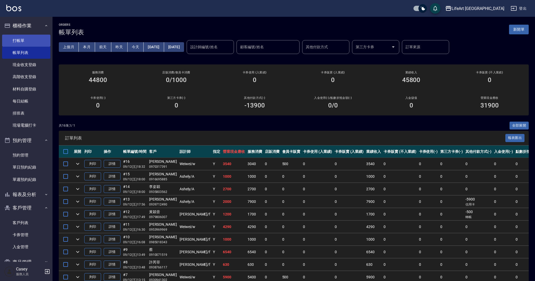
click at [30, 41] on link "打帳單" at bounding box center [26, 41] width 48 height 12
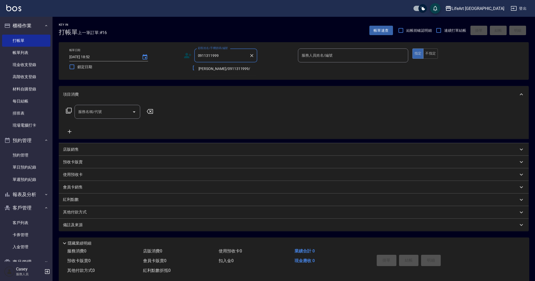
click at [208, 67] on li "[PERSON_NAME]/0911311999/" at bounding box center [225, 69] width 63 height 9
type input "[PERSON_NAME]/0911311999/"
type input "Ashely-A"
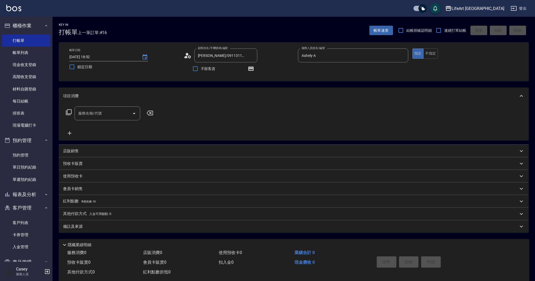
click at [189, 57] on icon at bounding box center [188, 56] width 8 height 8
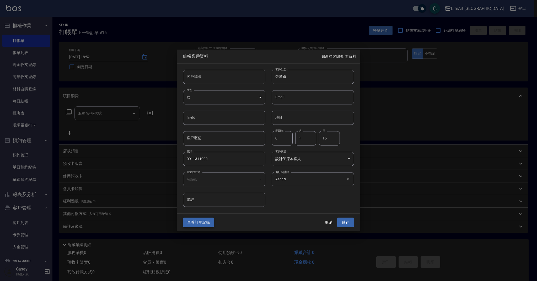
click at [205, 217] on div "查看訂單記錄 取消 儲存" at bounding box center [269, 223] width 184 height 18
click at [206, 222] on button "查看訂單記錄" at bounding box center [198, 223] width 31 height 10
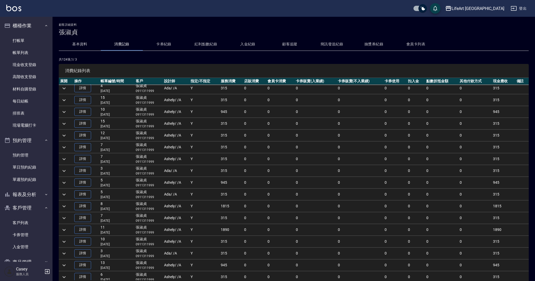
scroll to position [322, 0]
click at [65, 205] on icon "expand row" at bounding box center [64, 205] width 6 height 6
